Goal: Task Accomplishment & Management: Use online tool/utility

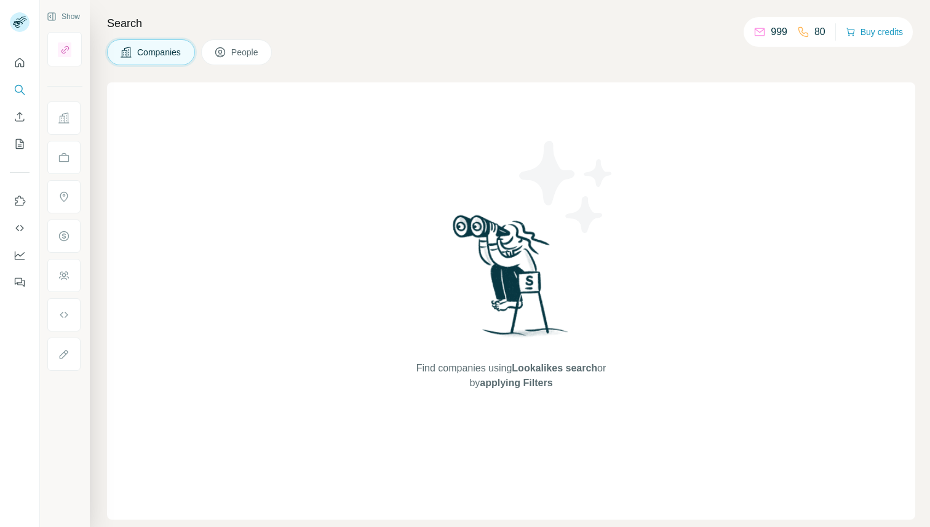
click at [237, 51] on span "People" at bounding box center [245, 52] width 28 height 12
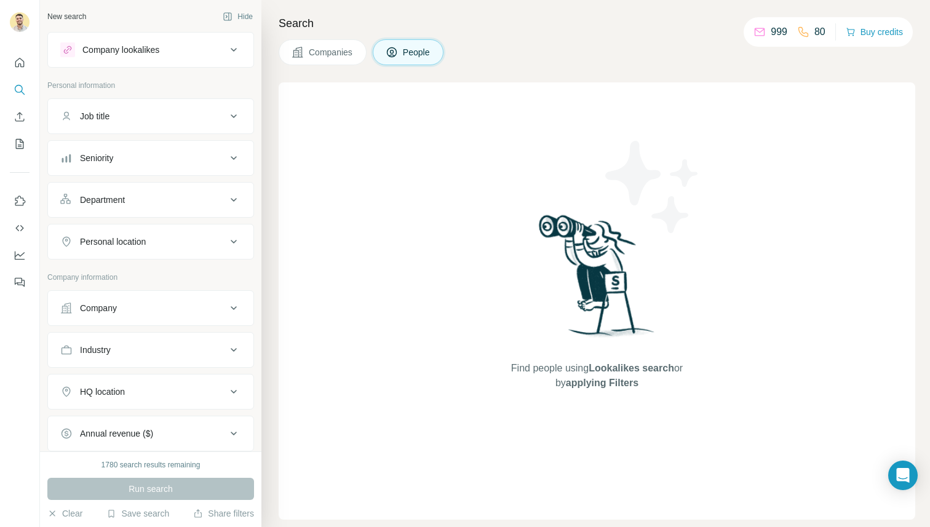
click at [124, 156] on div "Seniority" at bounding box center [143, 158] width 166 height 12
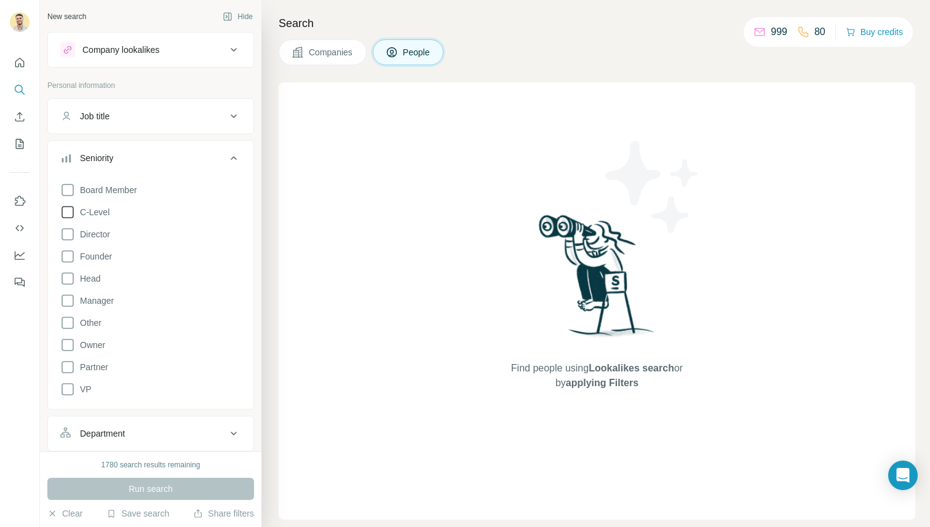
click at [101, 213] on span "C-Level" at bounding box center [92, 212] width 34 height 12
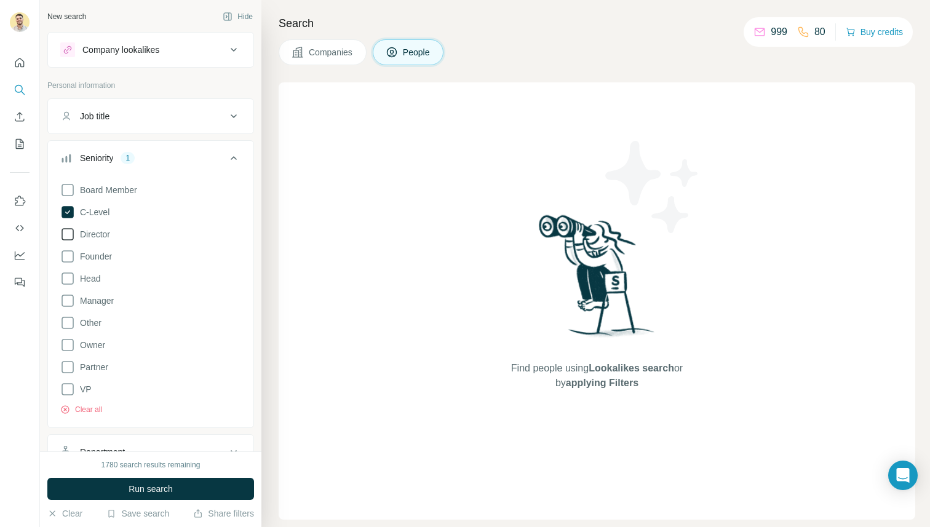
click at [90, 241] on label "Director" at bounding box center [85, 234] width 50 height 15
click at [142, 487] on span "Run search" at bounding box center [151, 489] width 44 height 12
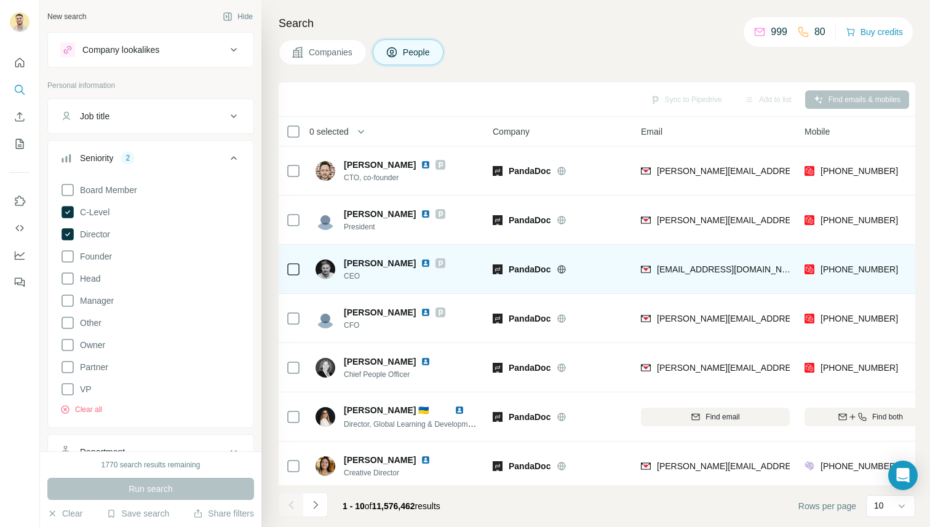
scroll to position [153, 0]
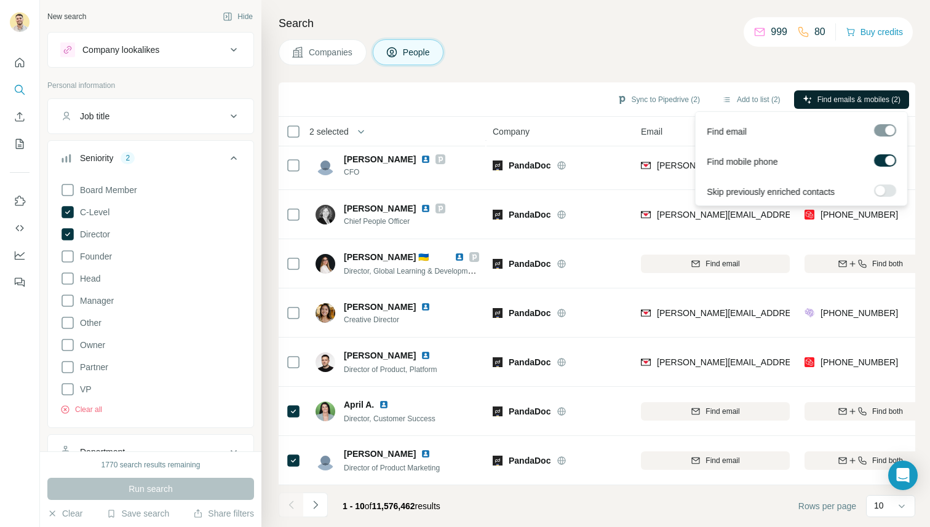
click at [855, 95] on span "Find emails & mobiles (2)" at bounding box center [859, 99] width 83 height 11
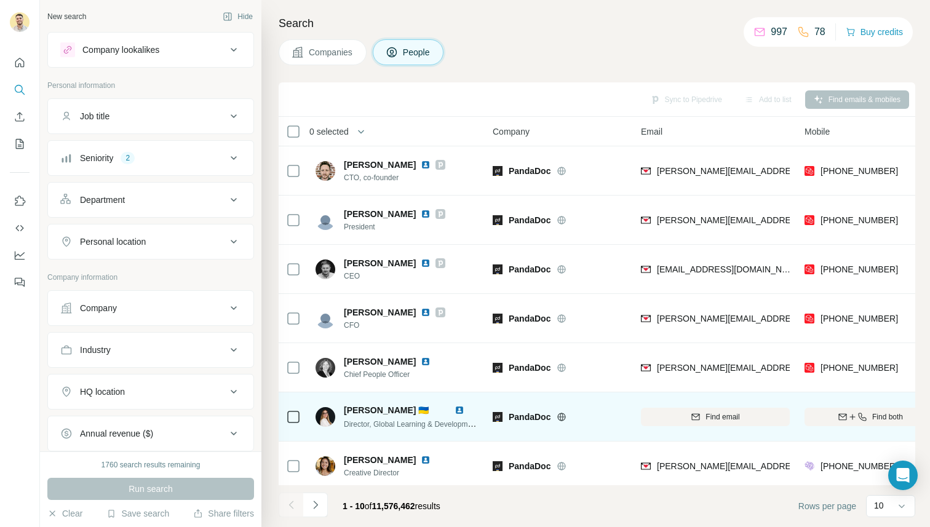
click at [289, 410] on icon at bounding box center [293, 417] width 15 height 15
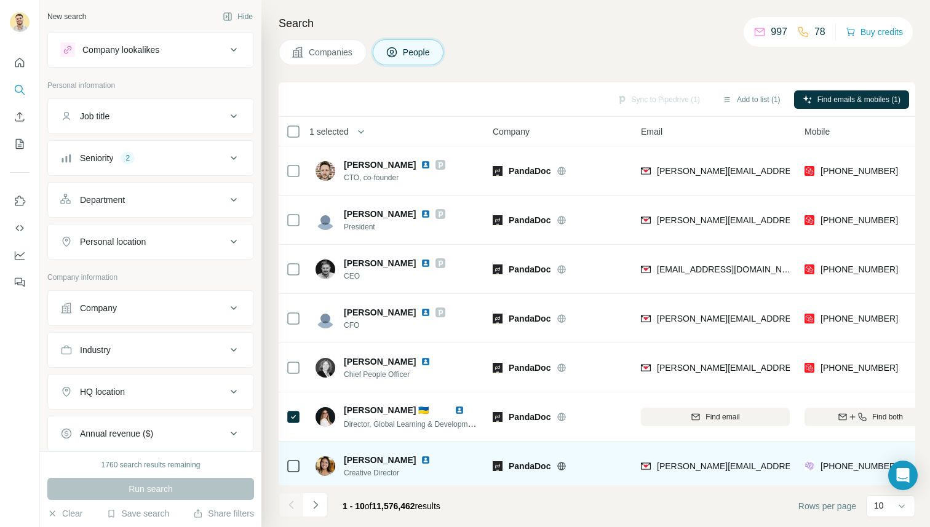
click at [292, 476] on div at bounding box center [293, 466] width 15 height 34
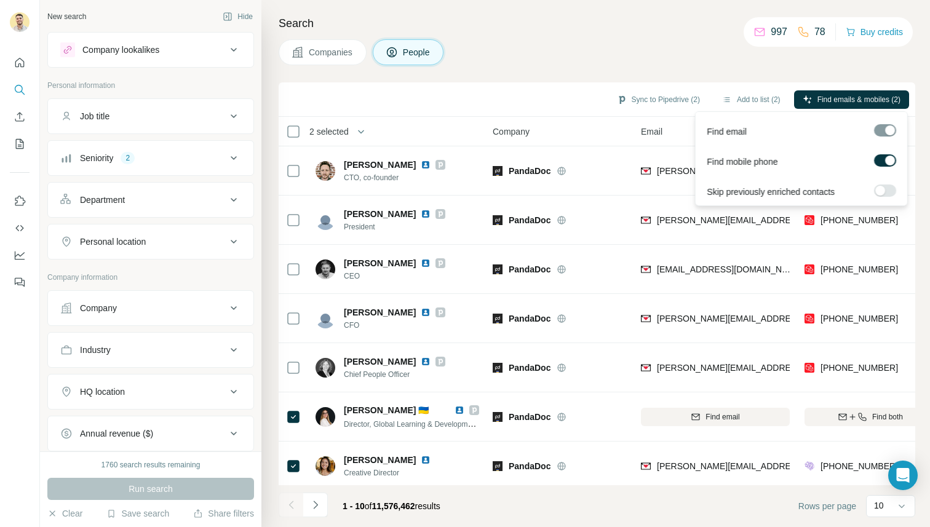
click at [886, 159] on div at bounding box center [890, 161] width 10 height 10
click at [886, 159] on label at bounding box center [885, 160] width 22 height 12
